Goal: Transaction & Acquisition: Purchase product/service

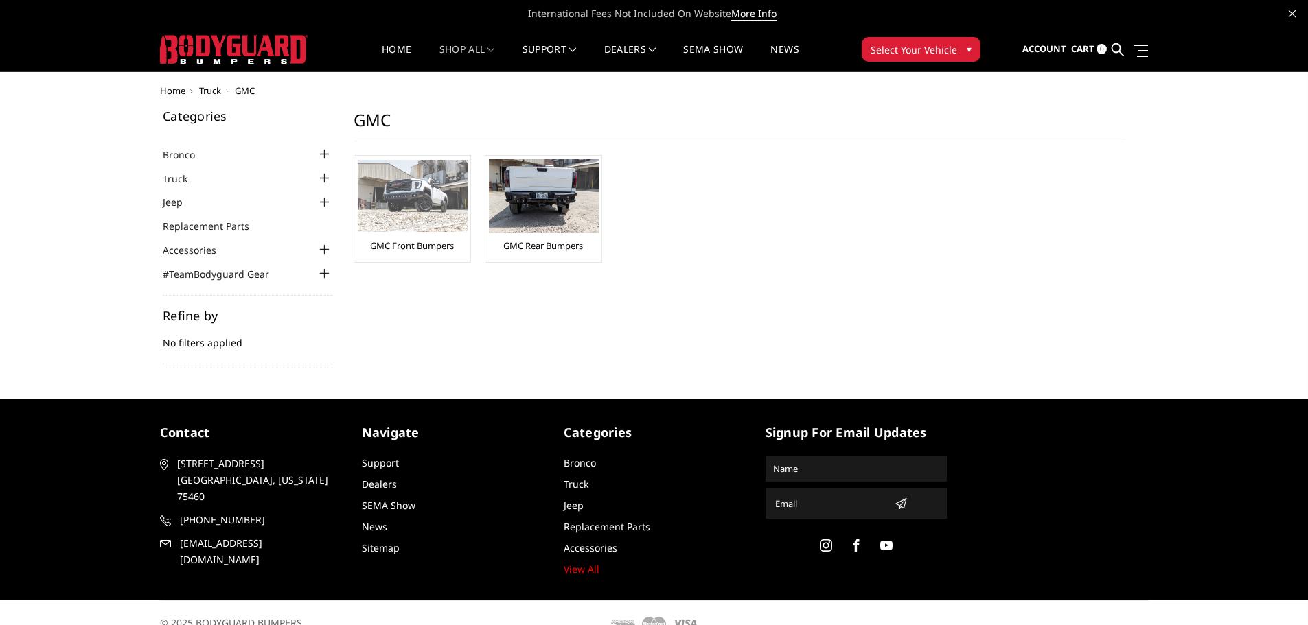
click at [424, 236] on div "GMC Front Bumpers" at bounding box center [412, 209] width 109 height 100
click at [408, 194] on img at bounding box center [413, 196] width 110 height 72
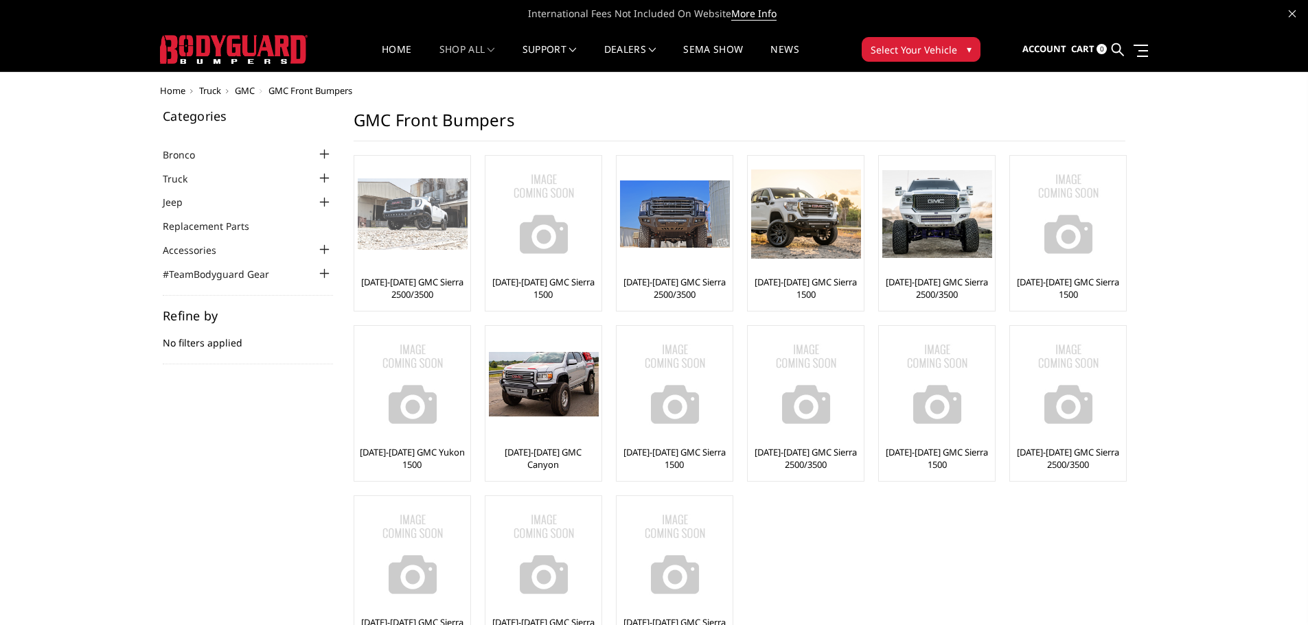
click at [389, 277] on link "[DATE]-[DATE] GMC Sierra 2500/3500" at bounding box center [412, 288] width 109 height 25
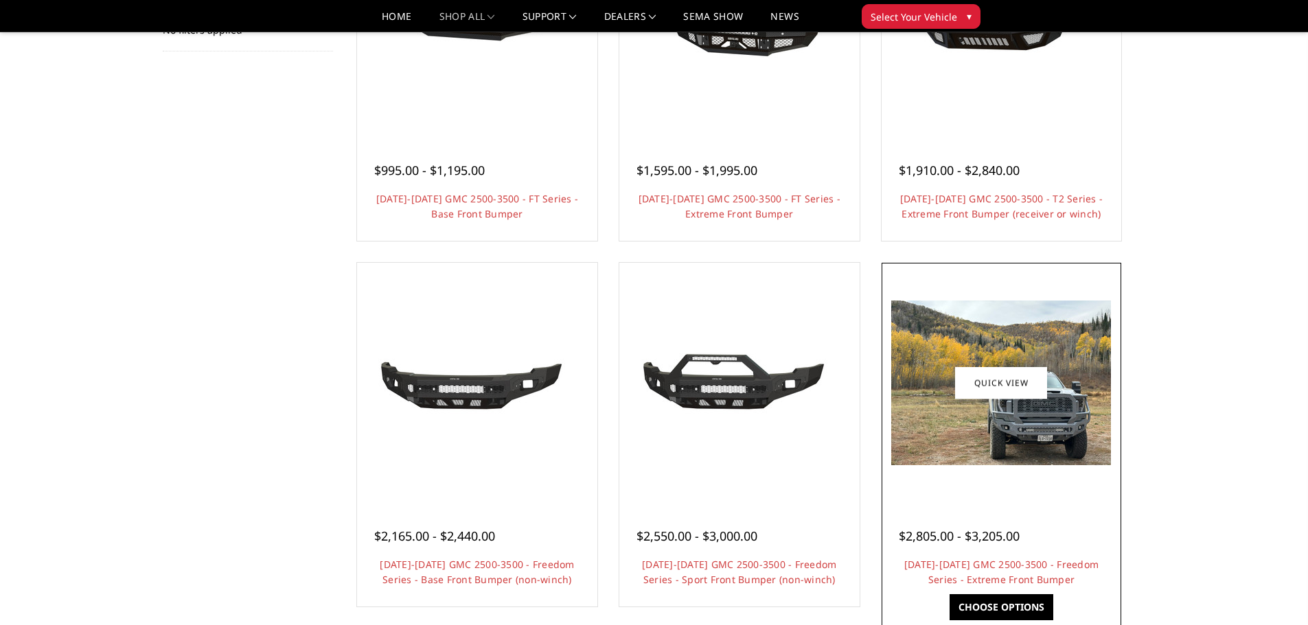
scroll to position [137, 0]
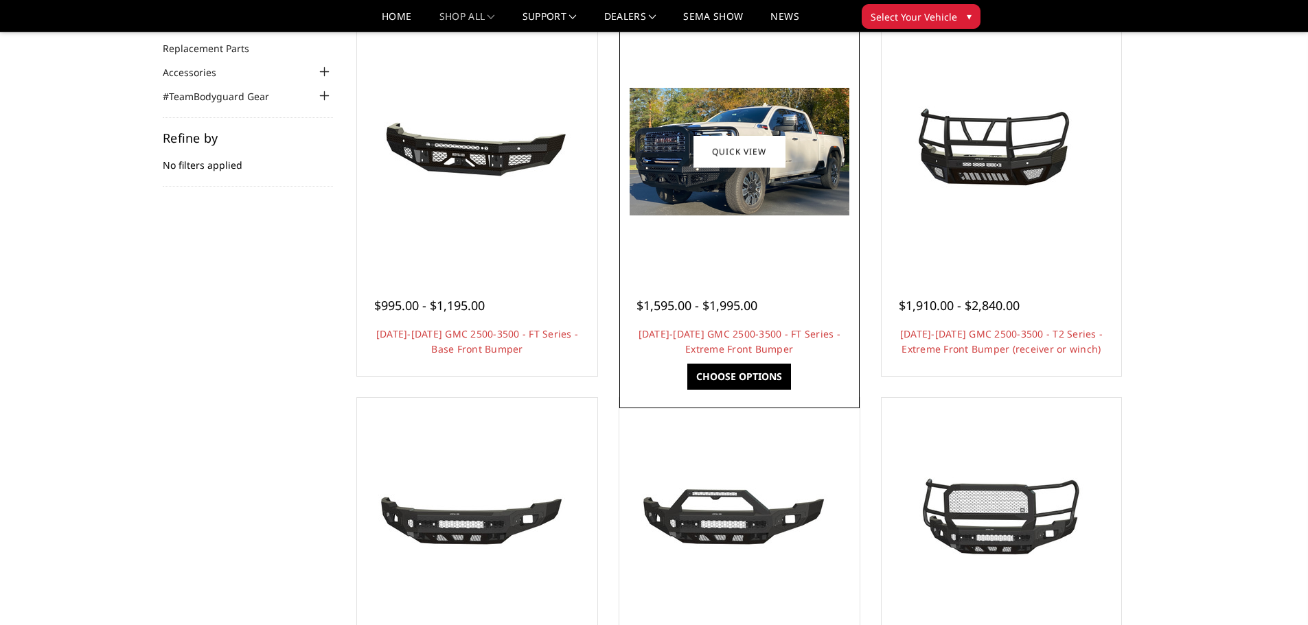
click at [707, 178] on img at bounding box center [740, 152] width 220 height 128
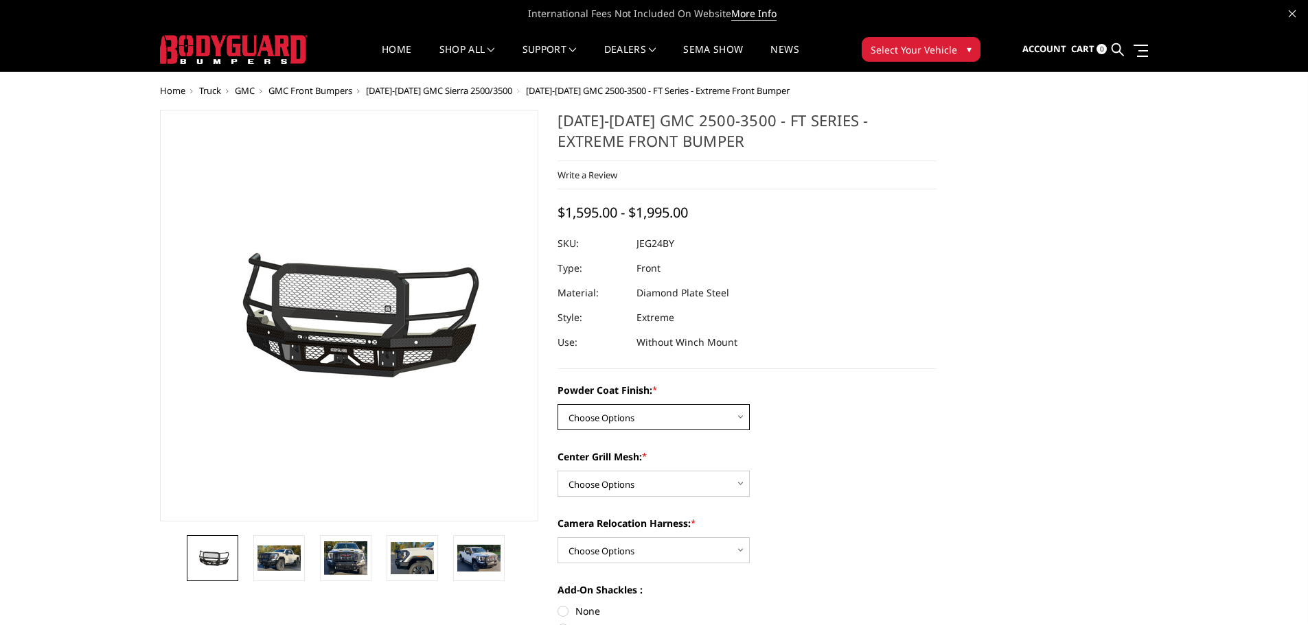
click at [710, 408] on select "Choose Options Bare Metal Gloss Black Powder Coat Textured Black Powder Coat" at bounding box center [653, 417] width 192 height 26
select select "3285"
click at [557, 404] on select "Choose Options Bare Metal Gloss Black Powder Coat Textured Black Powder Coat" at bounding box center [653, 417] width 192 height 26
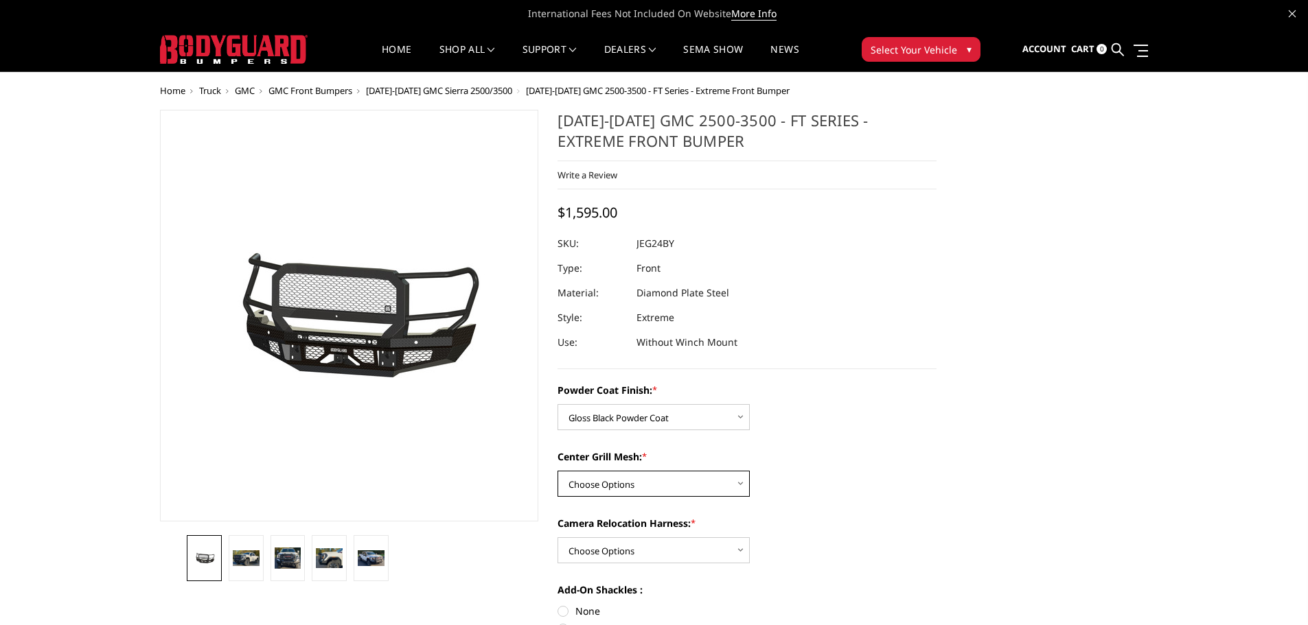
click at [662, 477] on select "Choose Options WITH Expanded Metal in Center Grill WITHOUT Expanded Metal in Ce…" at bounding box center [653, 484] width 192 height 26
select select "3287"
click at [557, 471] on select "Choose Options WITH Expanded Metal in Center Grill WITHOUT Expanded Metal in Ce…" at bounding box center [653, 484] width 192 height 26
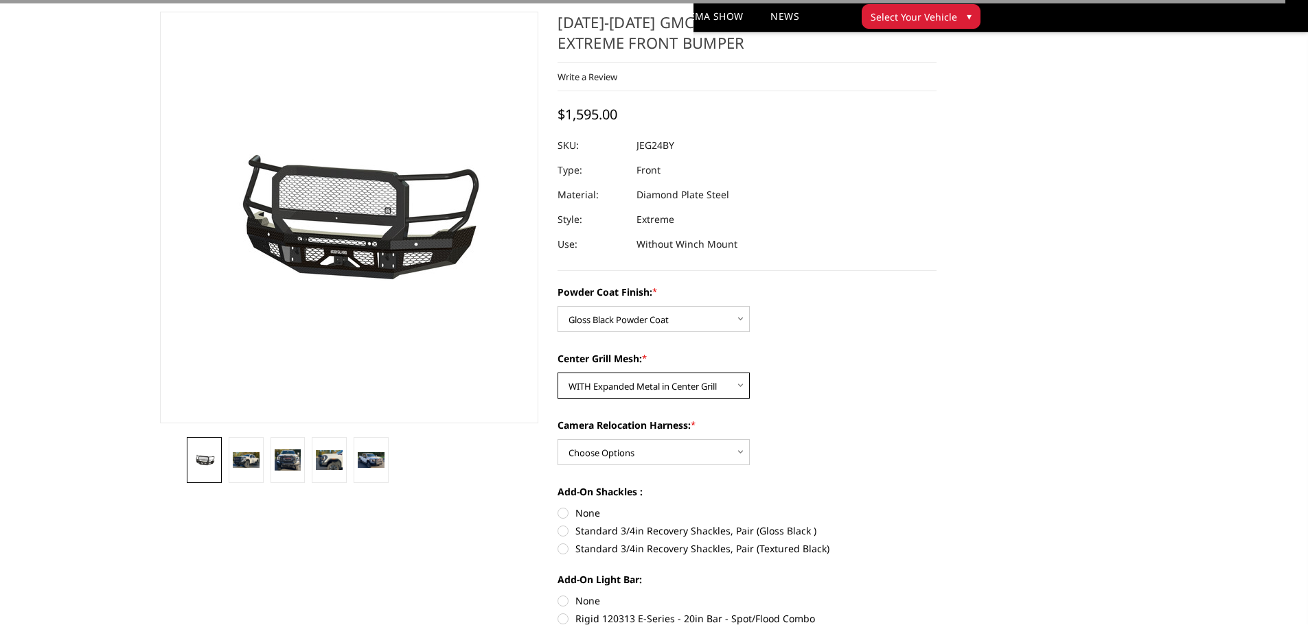
scroll to position [137, 0]
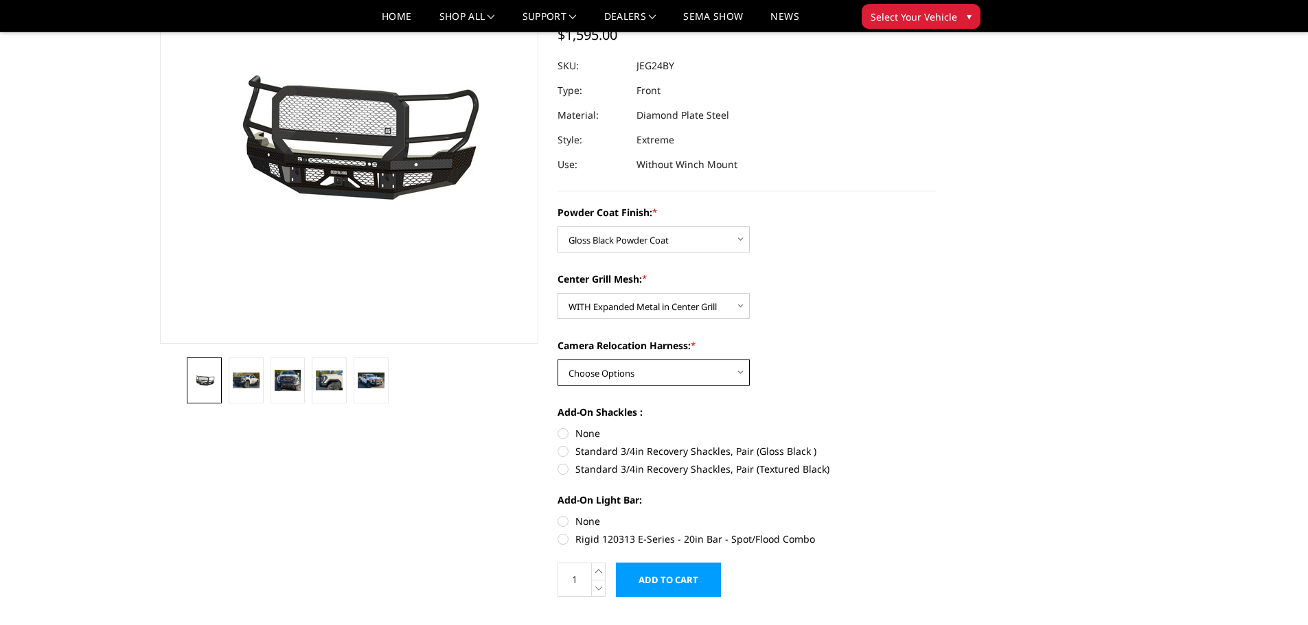
click at [722, 377] on select "Choose Options WITH Camera Relocation Harness WITHOUT Camera Relocation Harness" at bounding box center [653, 373] width 192 height 26
select select "3289"
click at [557, 360] on select "Choose Options WITH Camera Relocation Harness WITHOUT Camera Relocation Harness" at bounding box center [653, 373] width 192 height 26
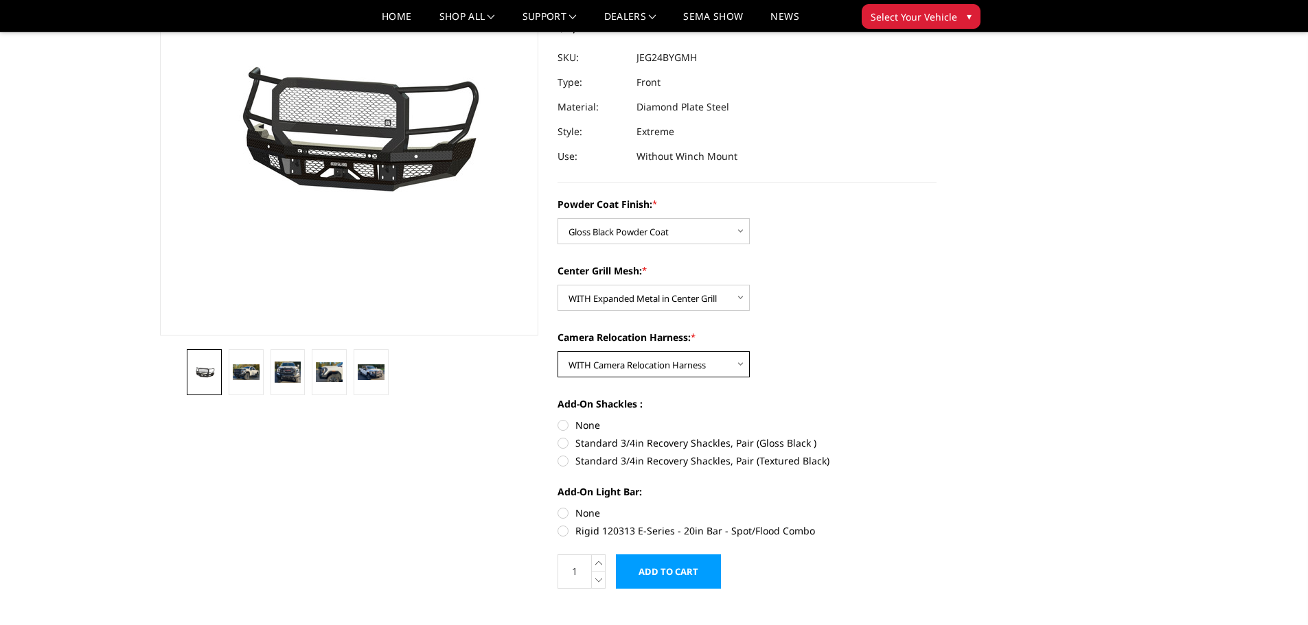
scroll to position [343, 0]
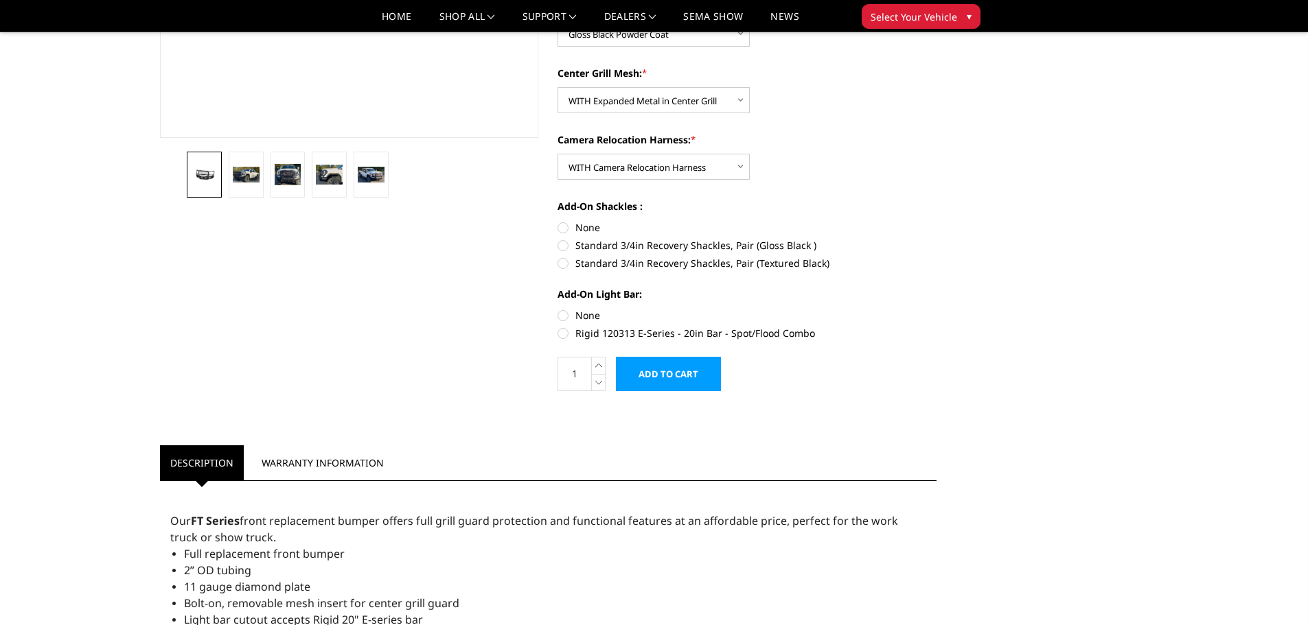
click at [558, 248] on label "Standard 3/4in Recovery Shackles, Pair (Gloss Black )" at bounding box center [746, 245] width 379 height 14
click at [936, 221] on input "Standard 3/4in Recovery Shackles, Pair (Gloss Black )" at bounding box center [936, 220] width 1 height 1
radio input "true"
click at [564, 334] on label "Rigid 120313 E-Series - 20in Bar - Spot/Flood Combo" at bounding box center [746, 333] width 379 height 14
click at [936, 309] on input "Rigid 120313 E-Series - 20in Bar - Spot/Flood Combo" at bounding box center [936, 308] width 1 height 1
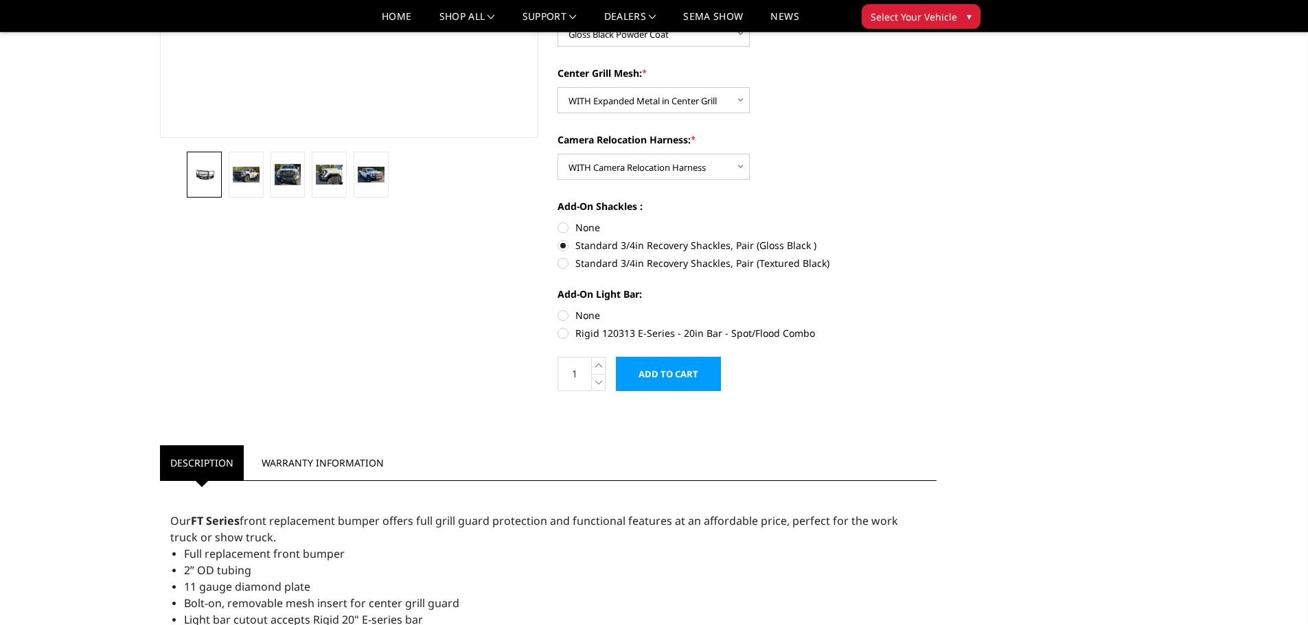
radio input "true"
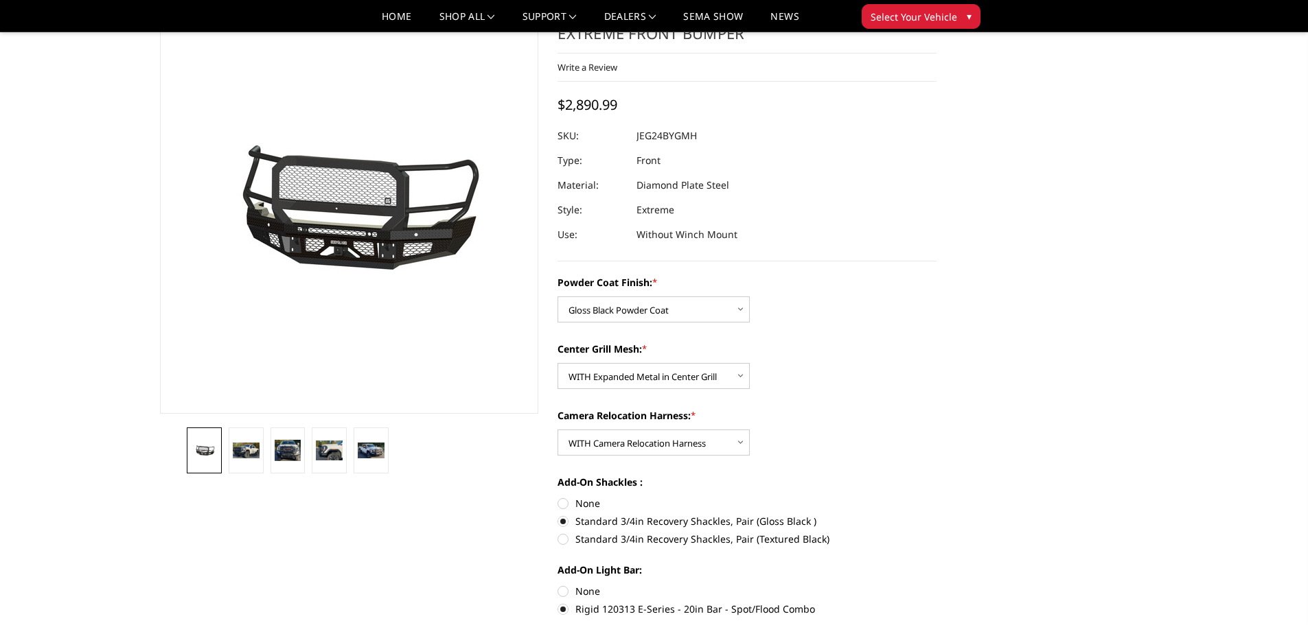
scroll to position [0, 0]
